Goal: Information Seeking & Learning: Learn about a topic

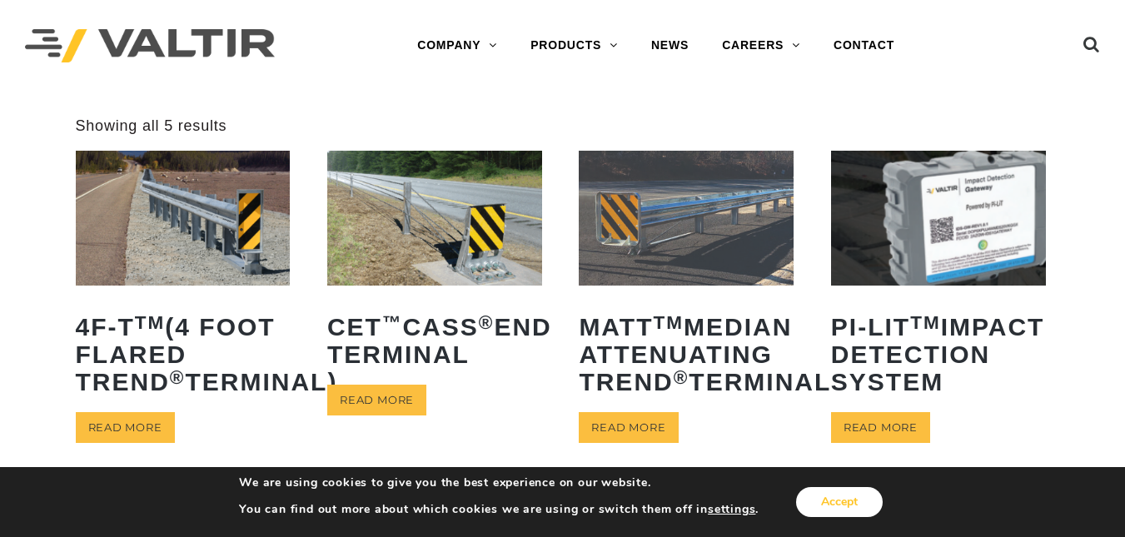
click at [814, 495] on button "Accept" at bounding box center [839, 502] width 87 height 30
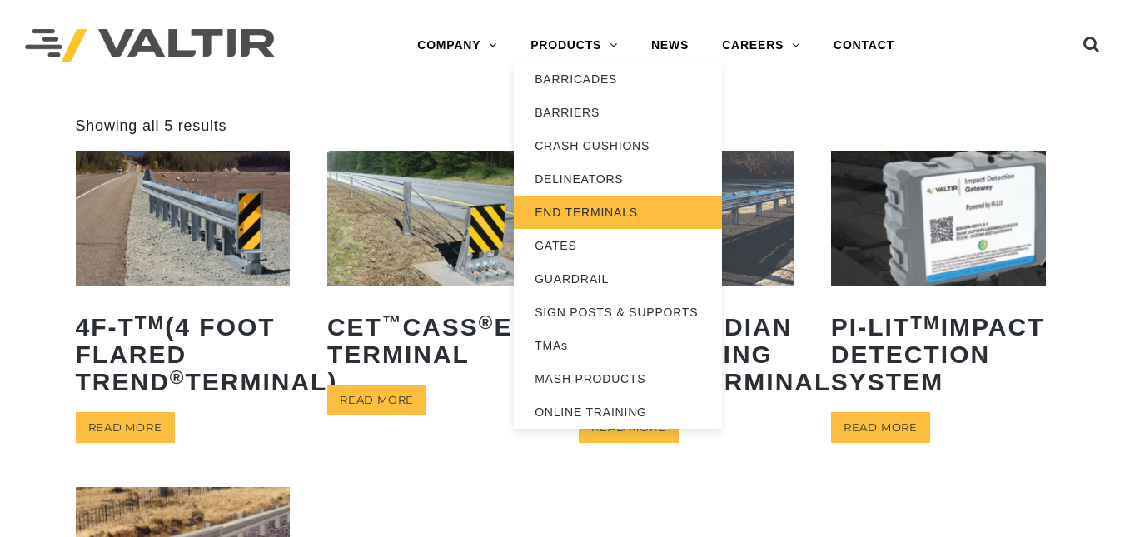
click at [589, 206] on link "END TERMINALS" at bounding box center [618, 212] width 208 height 33
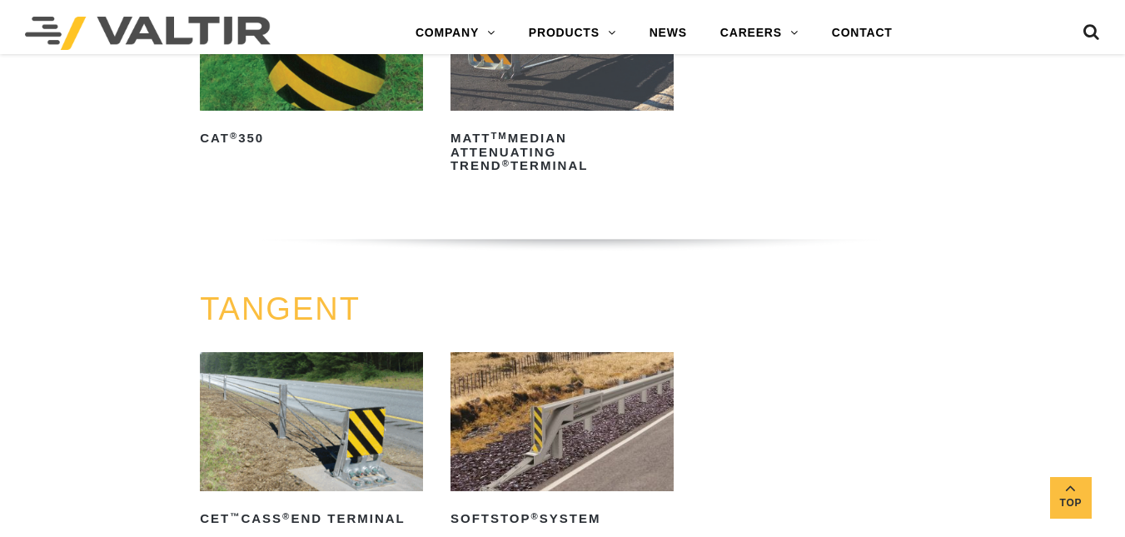
scroll to position [939, 0]
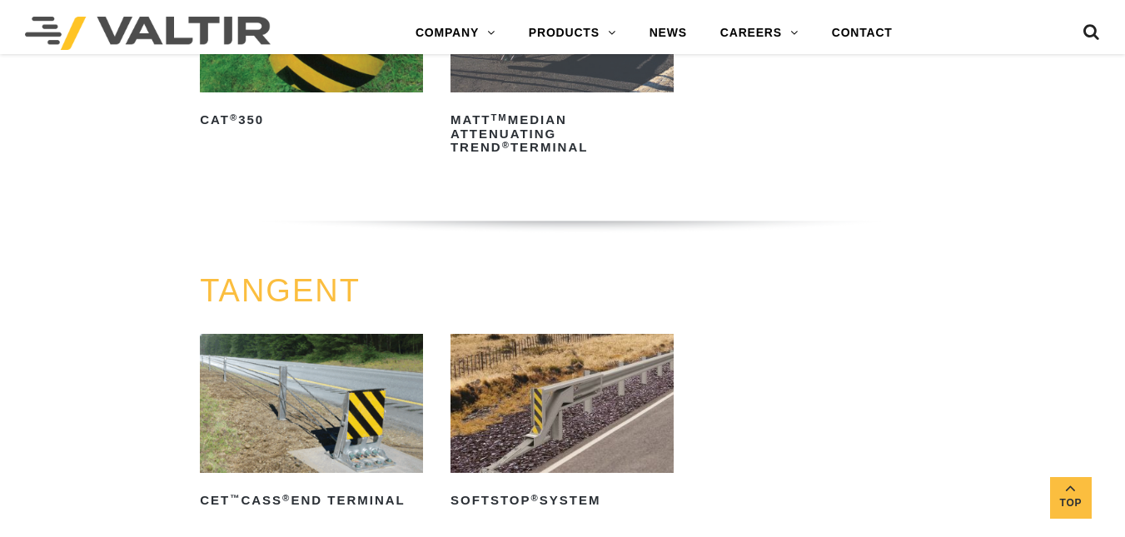
click at [348, 97] on link "CAT ® 350" at bounding box center [311, 43] width 223 height 181
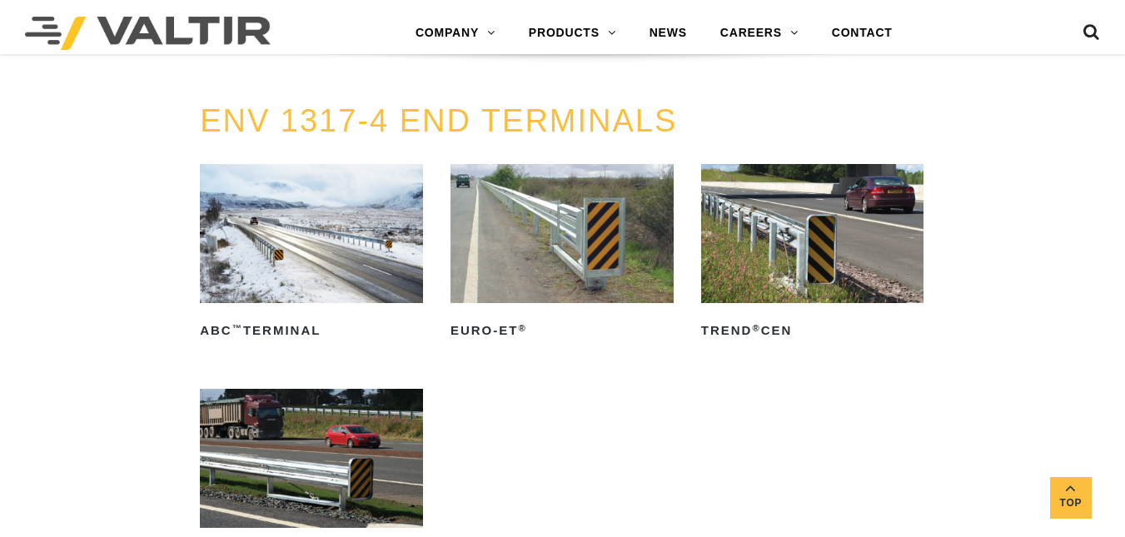
scroll to position [1879, 0]
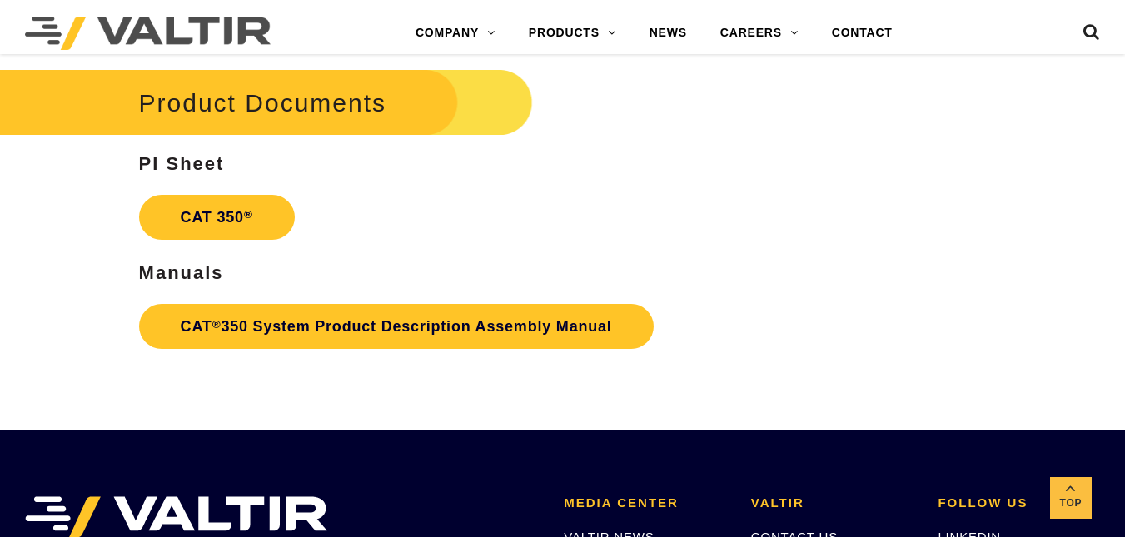
scroll to position [3003, 0]
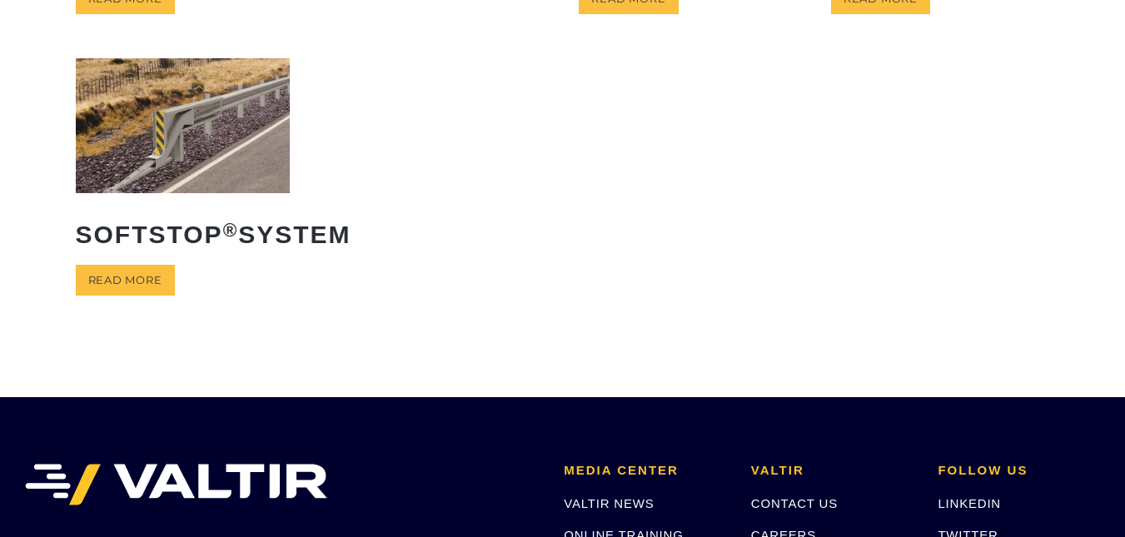
scroll to position [470, 0]
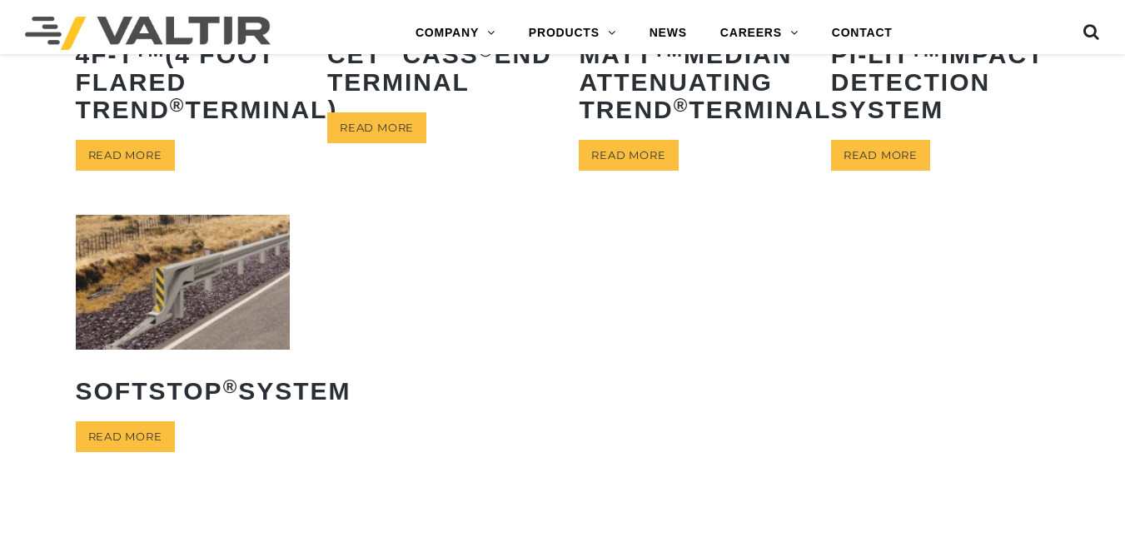
scroll to position [289, 0]
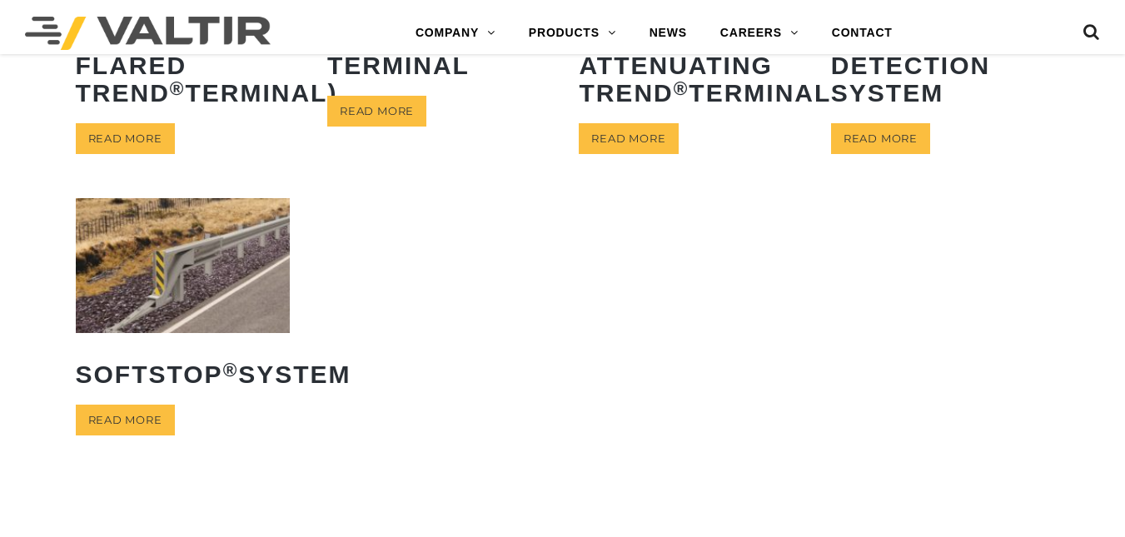
click at [147, 332] on img at bounding box center [183, 265] width 215 height 134
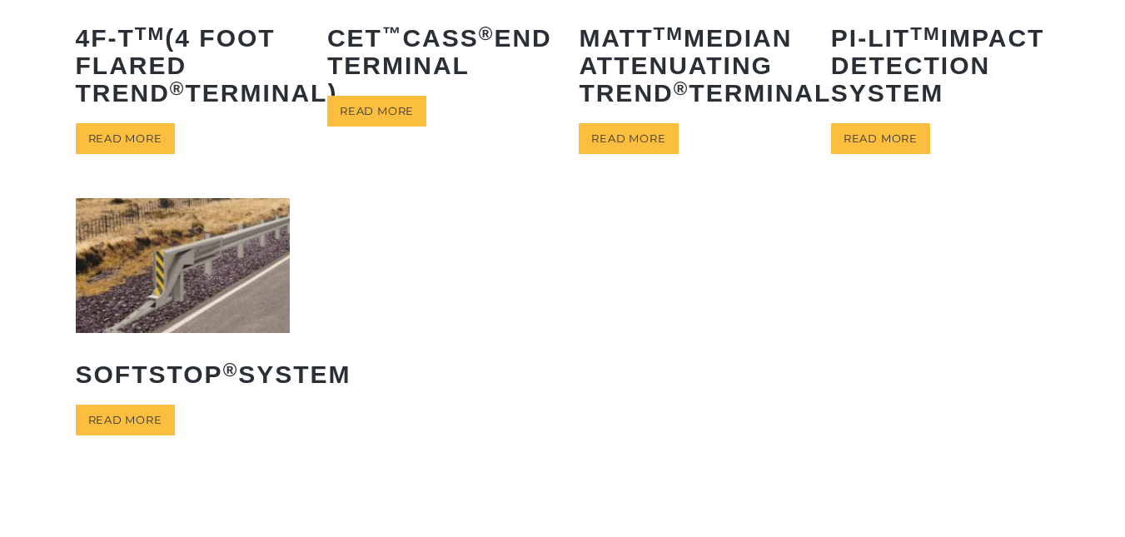
scroll to position [0, 0]
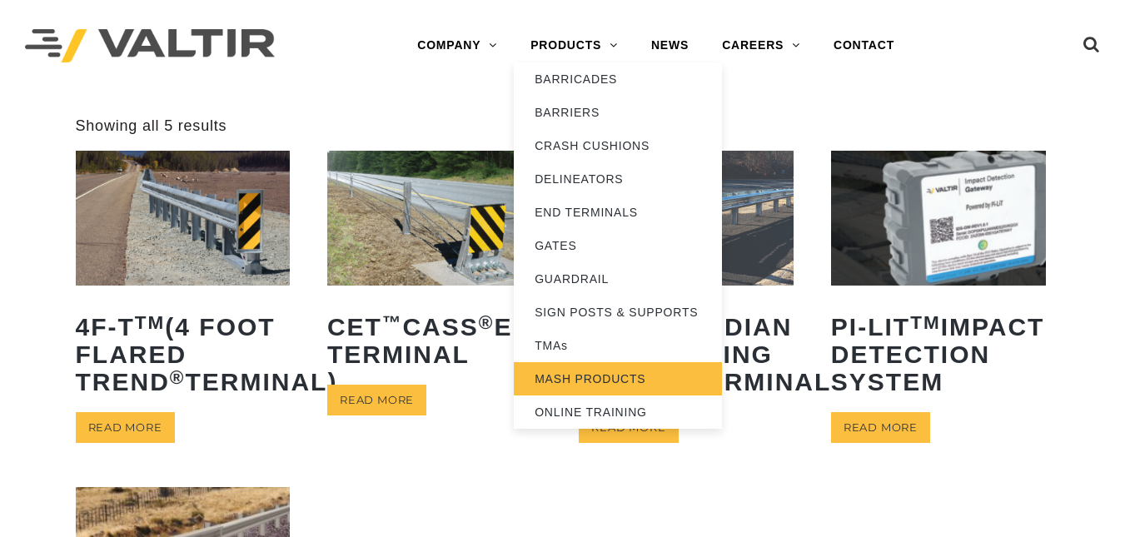
click at [625, 371] on link "MASH PRODUCTS" at bounding box center [618, 378] width 208 height 33
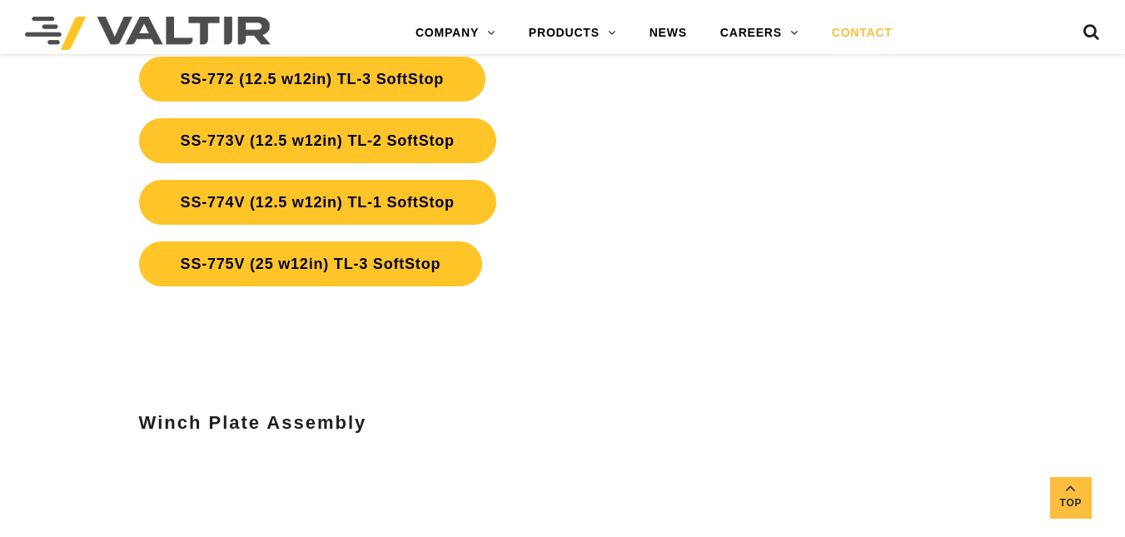
scroll to position [5636, 0]
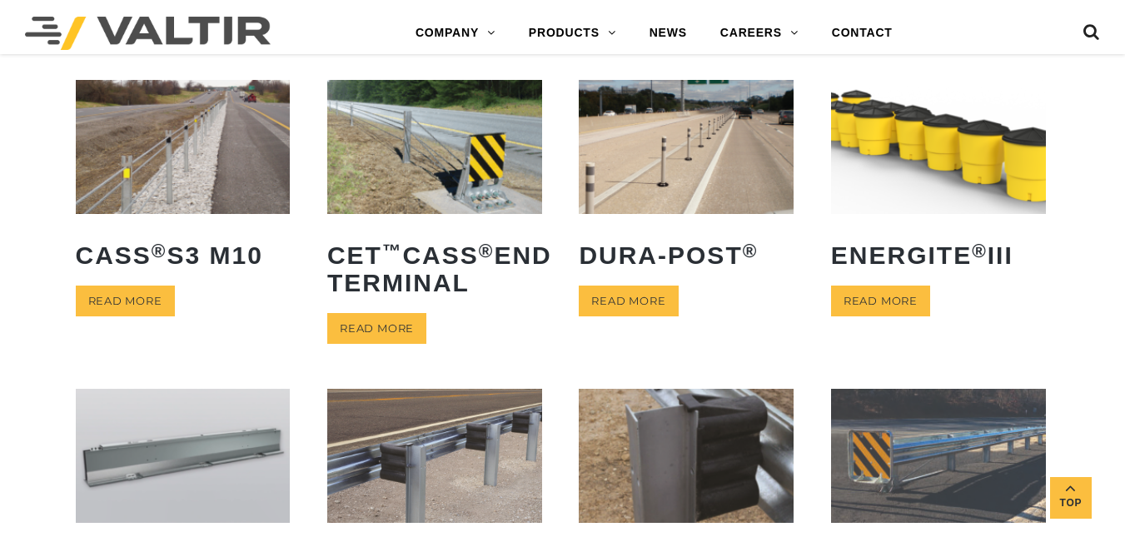
scroll to position [939, 0]
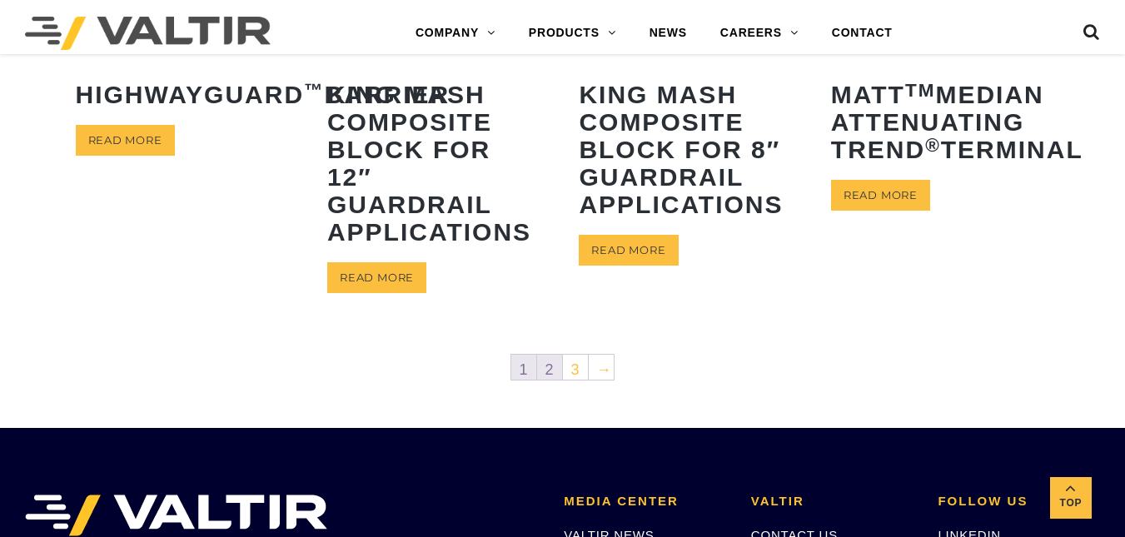
click at [553, 375] on link "2" at bounding box center [549, 367] width 25 height 25
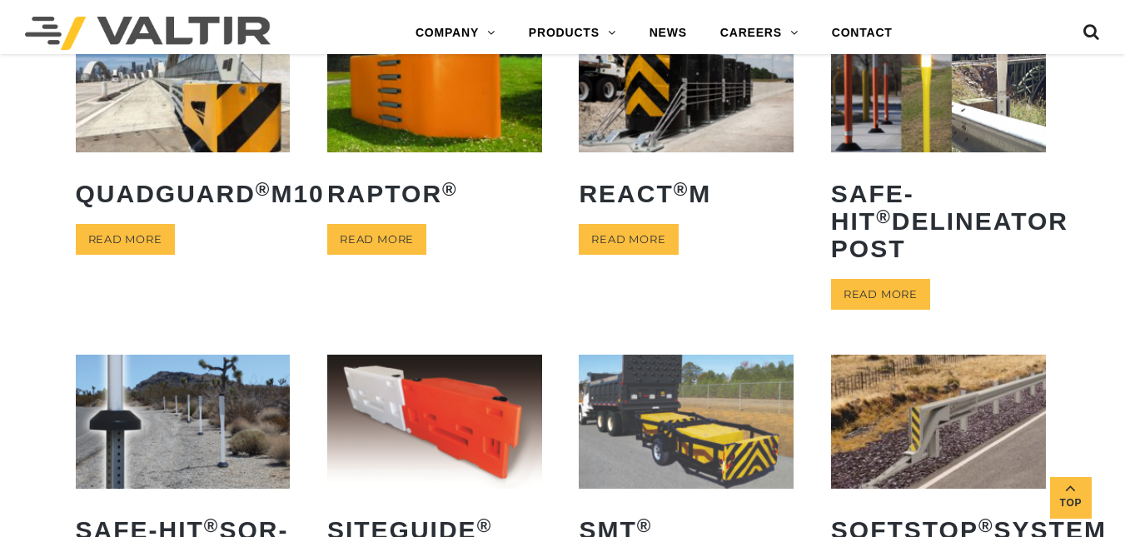
scroll to position [939, 0]
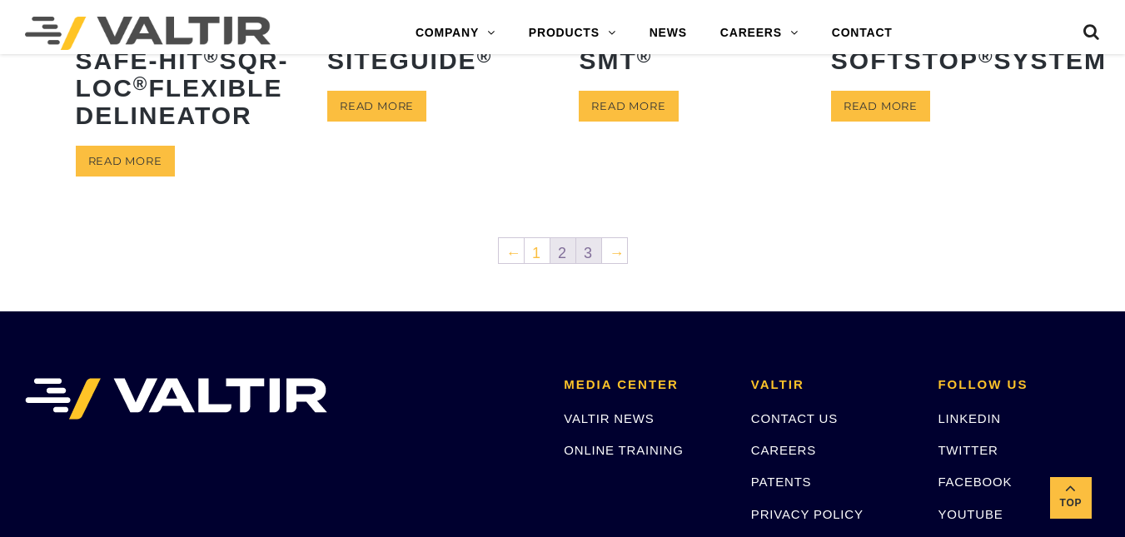
click at [596, 263] on link "3" at bounding box center [588, 250] width 25 height 25
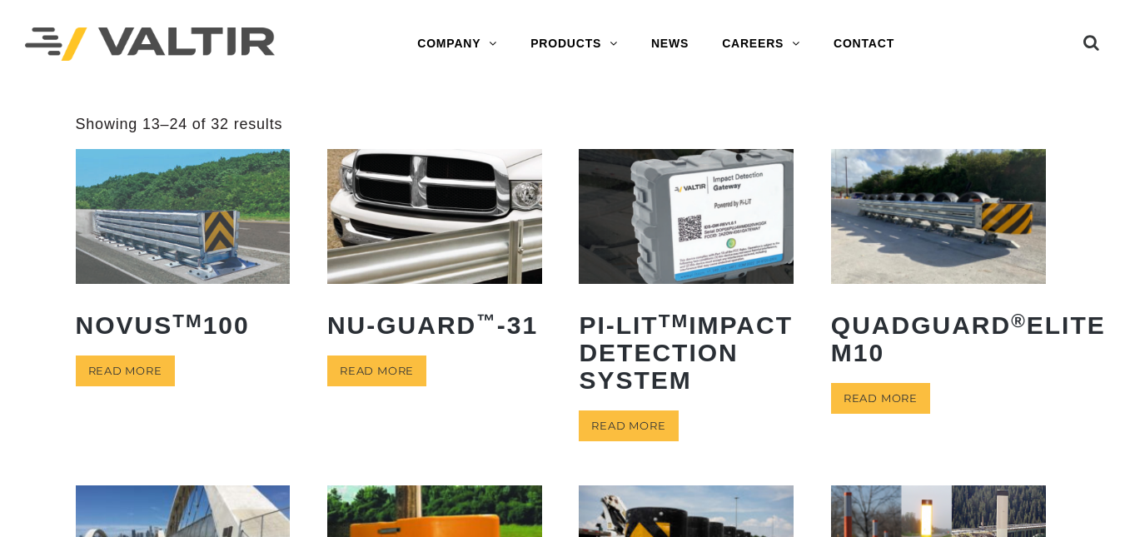
scroll to position [0, 0]
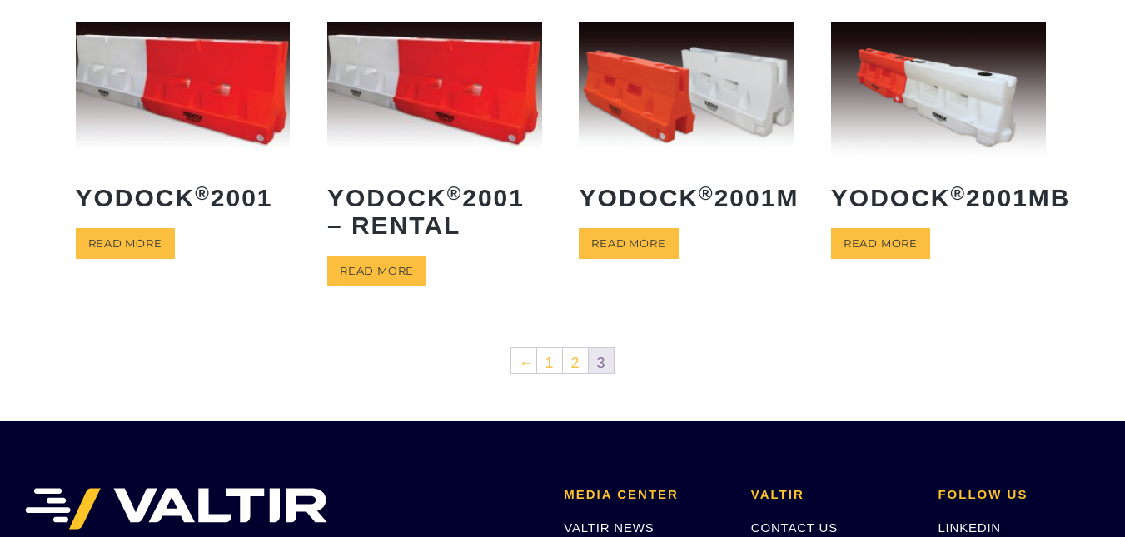
scroll to position [470, 0]
